Goal: Navigation & Orientation: Find specific page/section

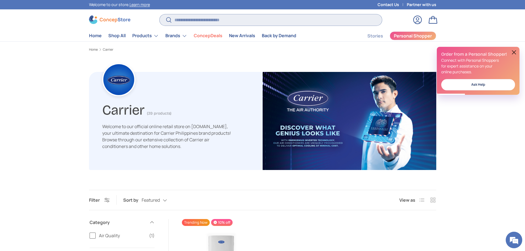
click at [232, 20] on input "Search" at bounding box center [270, 19] width 222 height 11
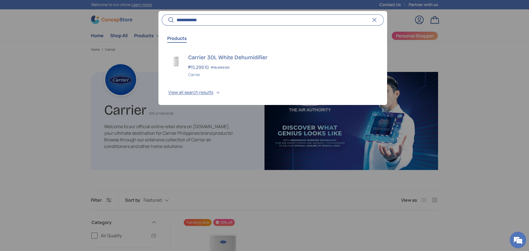
type input "**********"
click at [162, 14] on button "Search" at bounding box center [168, 20] width 12 height 13
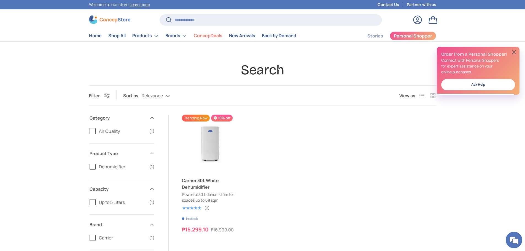
click at [395, 5] on link "Contact Us" at bounding box center [391, 5] width 29 height 6
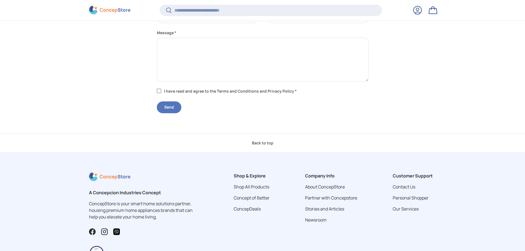
scroll to position [270, 0]
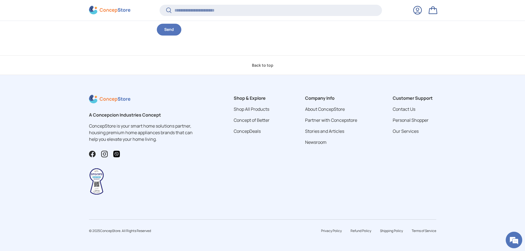
click at [101, 175] on img at bounding box center [96, 181] width 15 height 27
click at [408, 131] on link "Our Services" at bounding box center [405, 131] width 26 height 6
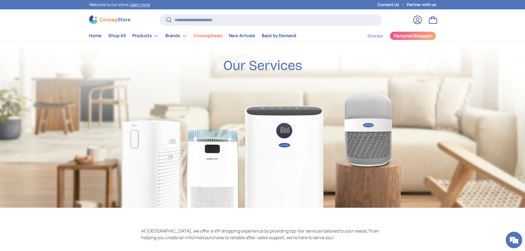
drag, startPoint x: 63, startPoint y: 53, endPoint x: 57, endPoint y: 47, distance: 8.6
drag, startPoint x: 57, startPoint y: 47, endPoint x: 50, endPoint y: 41, distance: 9.0
click at [50, 41] on store-header "Search Search Reset Log in Bag Menu Home Shop All Products Back Products" at bounding box center [262, 25] width 525 height 32
drag, startPoint x: 48, startPoint y: 24, endPoint x: 44, endPoint y: 21, distance: 5.6
click at [44, 21] on store-header "Search Search Reset Log in Bag Menu Home Shop All Products Back Products" at bounding box center [262, 25] width 525 height 32
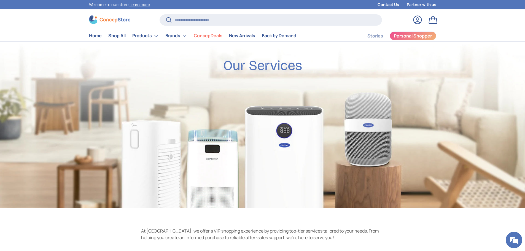
click at [268, 34] on link "Back by Demand" at bounding box center [279, 35] width 34 height 11
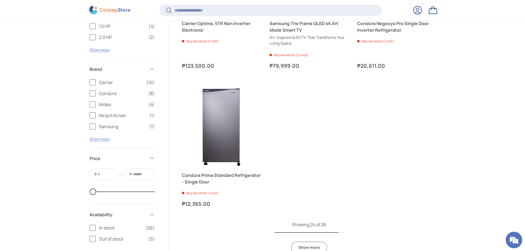
scroll to position [1265, 0]
